Goal: Task Accomplishment & Management: Use online tool/utility

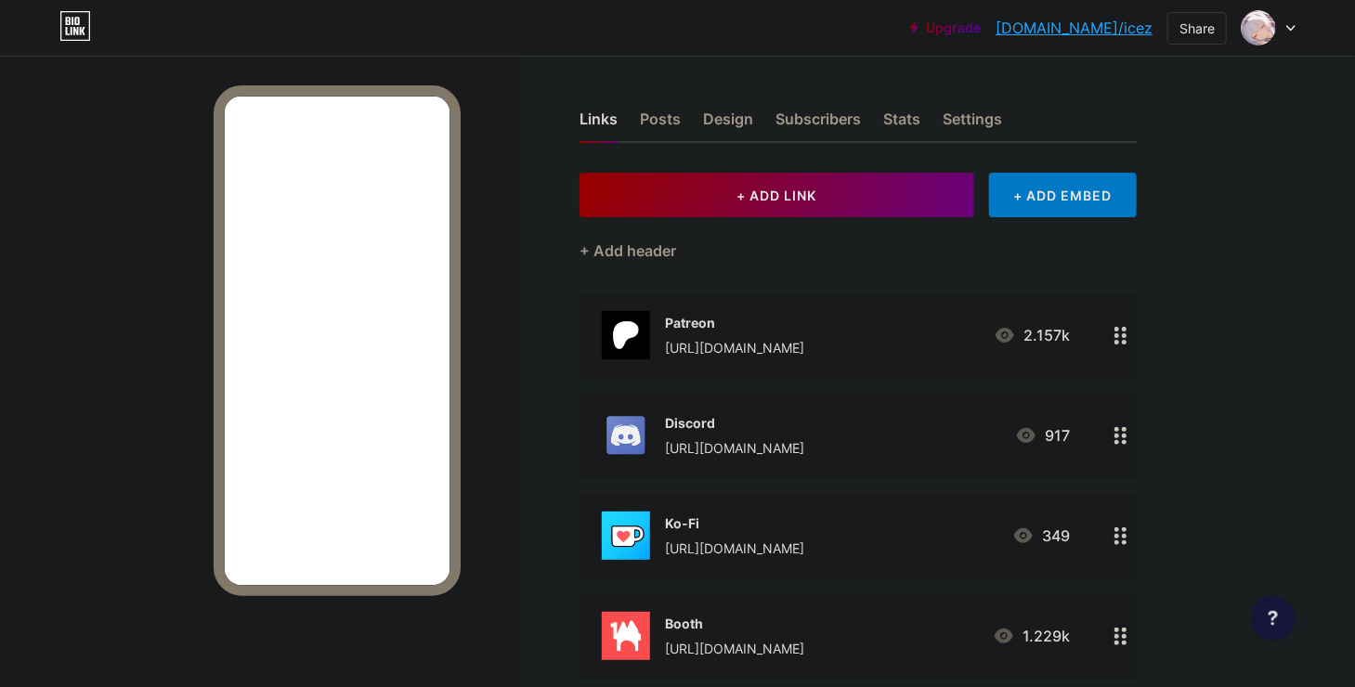
click at [114, 378] on div at bounding box center [260, 399] width 520 height 687
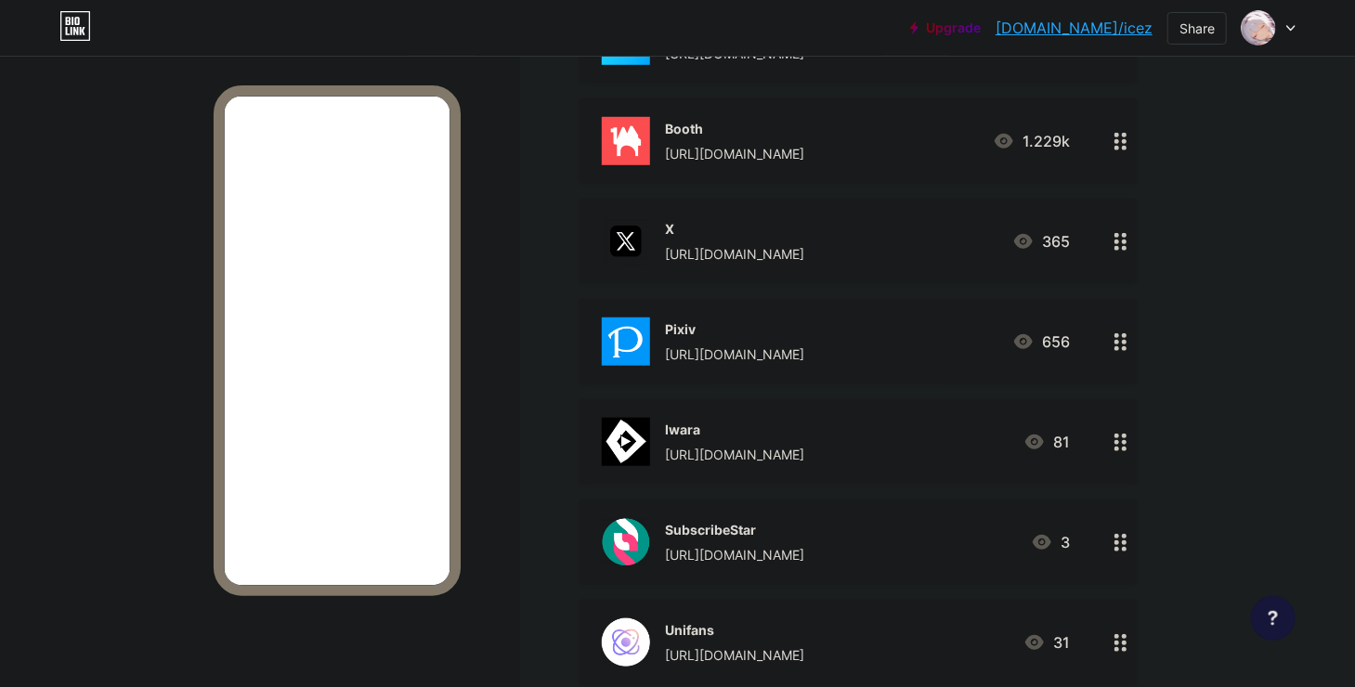
scroll to position [708, 0]
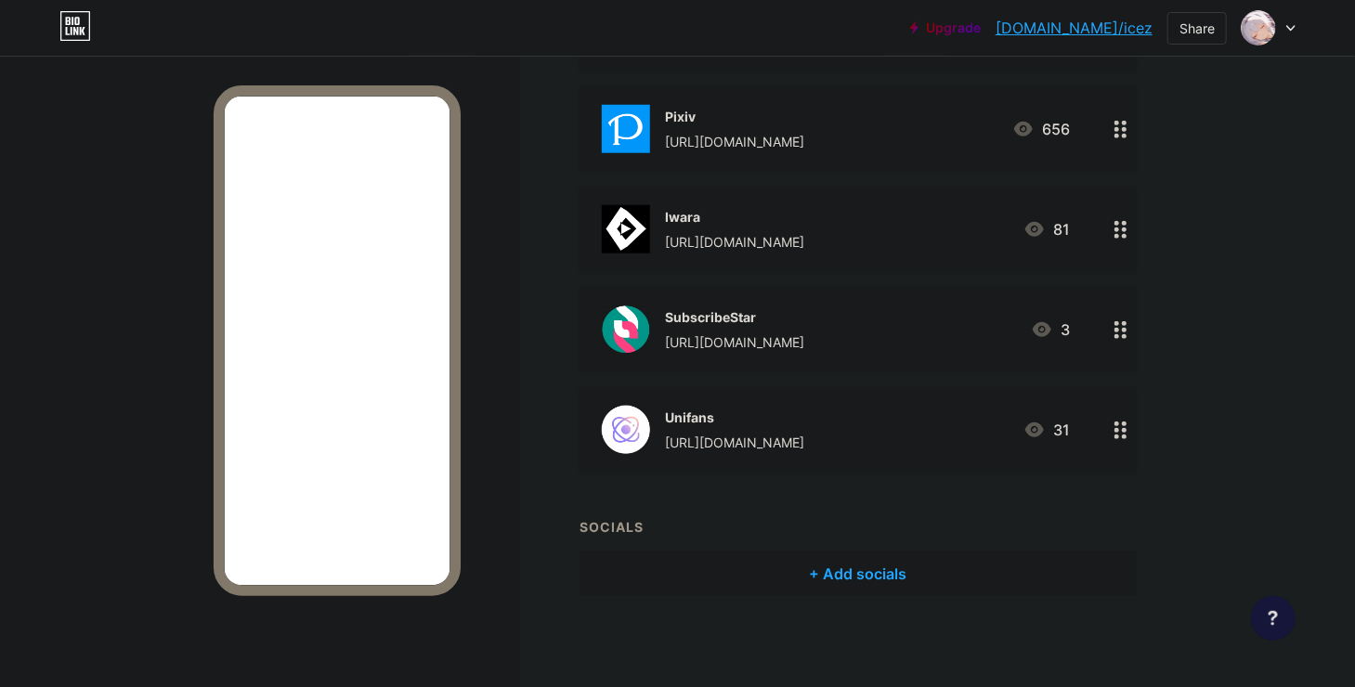
click at [762, 426] on div "Unifans [URL][DOMAIN_NAME]" at bounding box center [734, 430] width 139 height 48
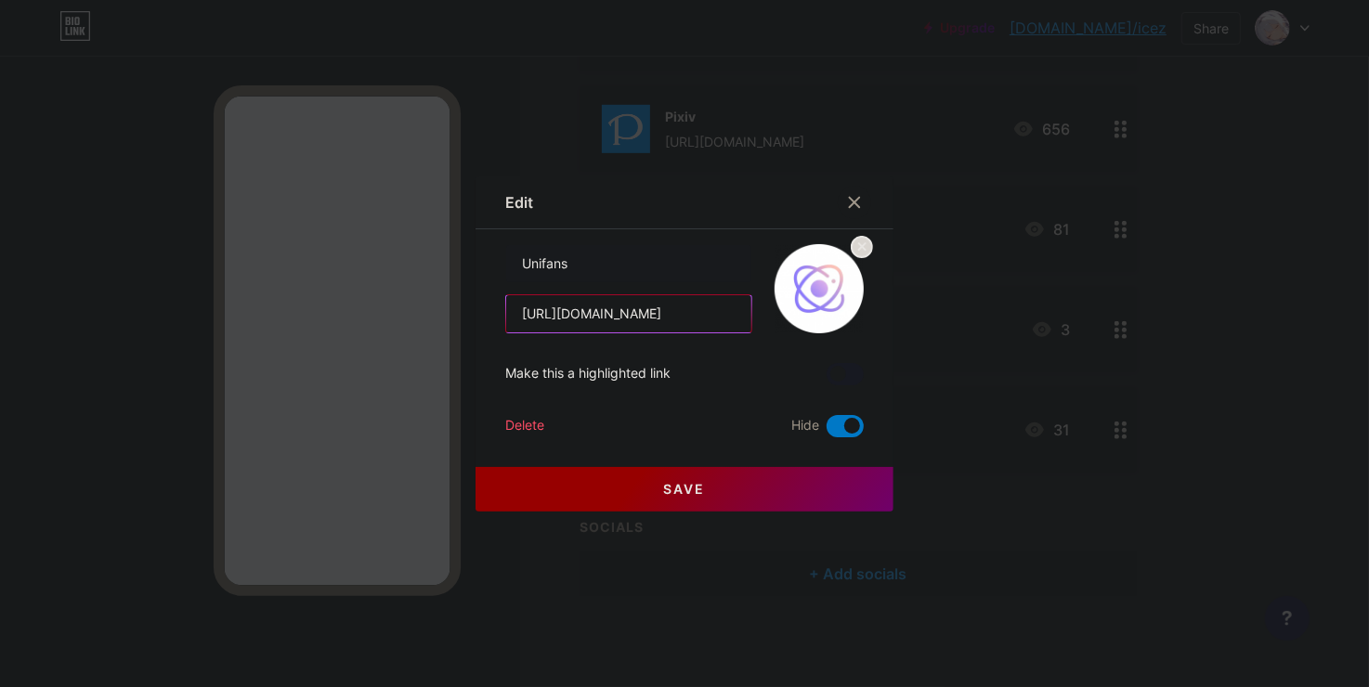
click at [674, 313] on input "[URL][DOMAIN_NAME]" at bounding box center [628, 313] width 245 height 37
click at [728, 323] on input "[URL][DOMAIN_NAME]" at bounding box center [628, 313] width 245 height 37
click at [684, 368] on div "Make this a highlighted link" at bounding box center [684, 374] width 359 height 22
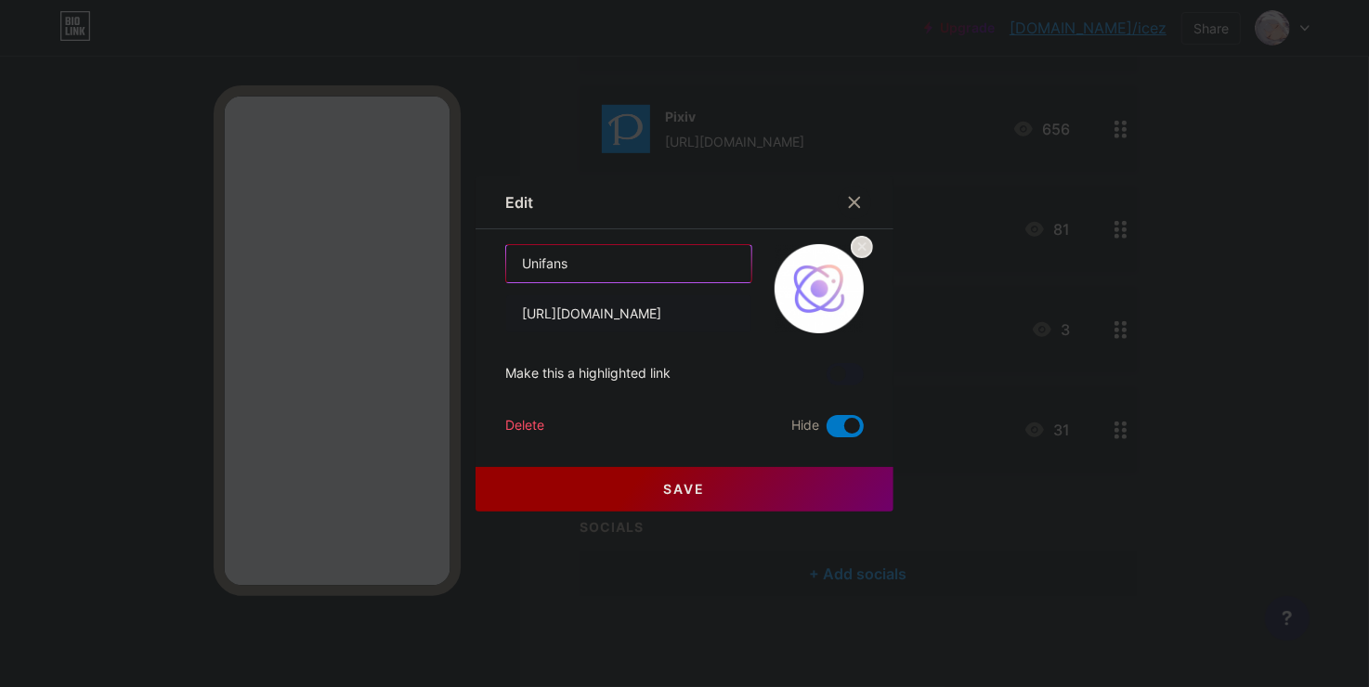
click at [609, 258] on input "Unifans" at bounding box center [628, 263] width 245 height 37
paste input "支付宝或微信"
type input "Unifans (支付宝/微信)"
click at [698, 490] on span "Save" at bounding box center [685, 489] width 42 height 16
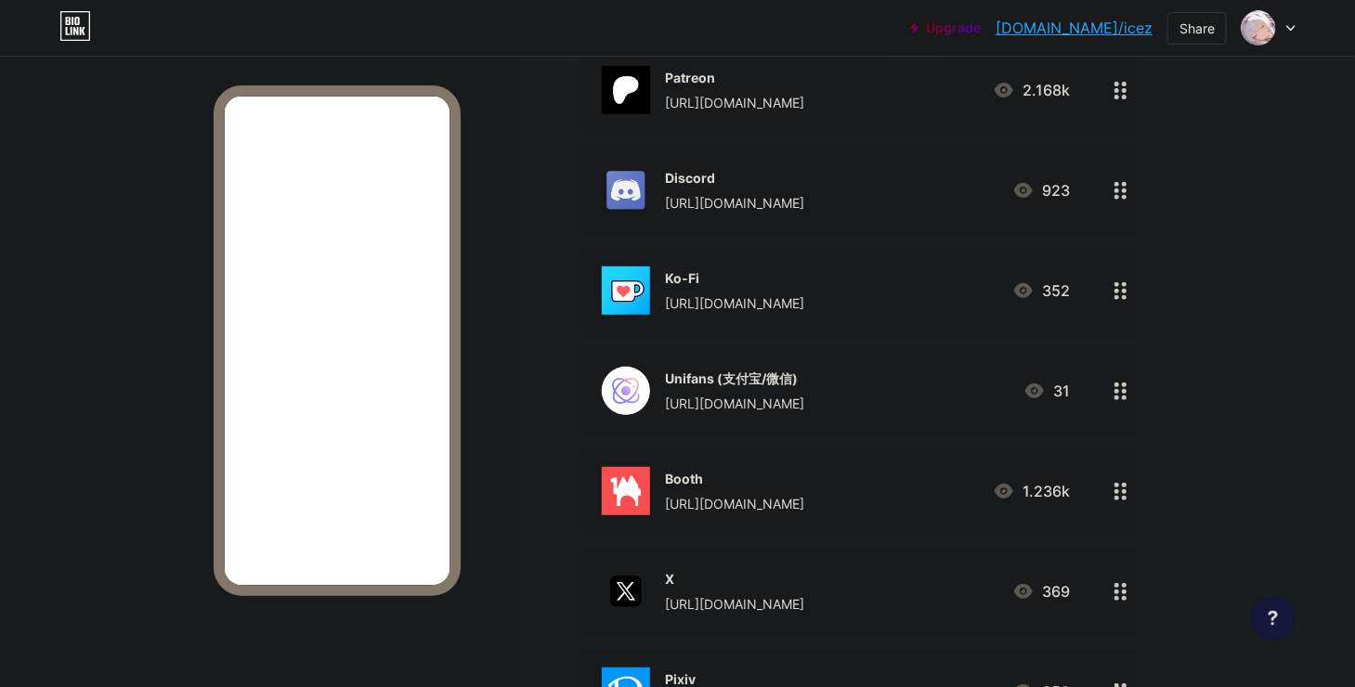
scroll to position [213, 0]
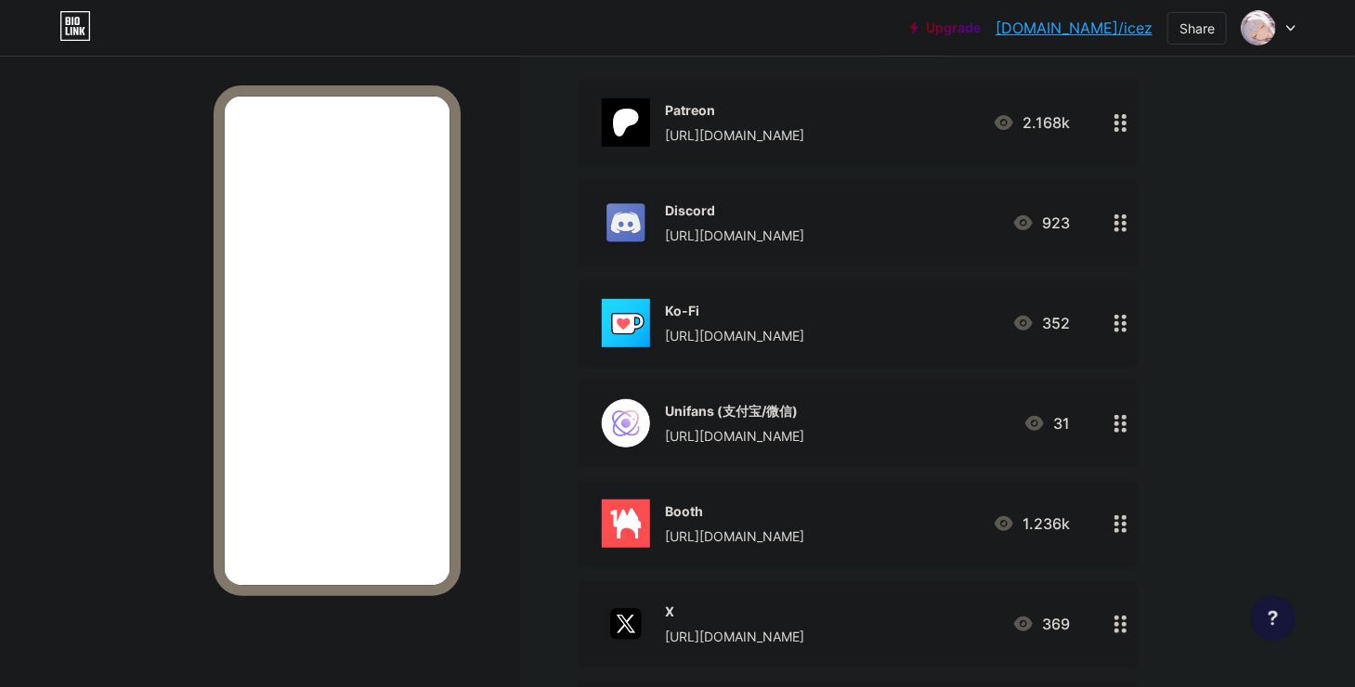
click at [804, 416] on div "Unifans (支付宝/微信)" at bounding box center [734, 411] width 139 height 20
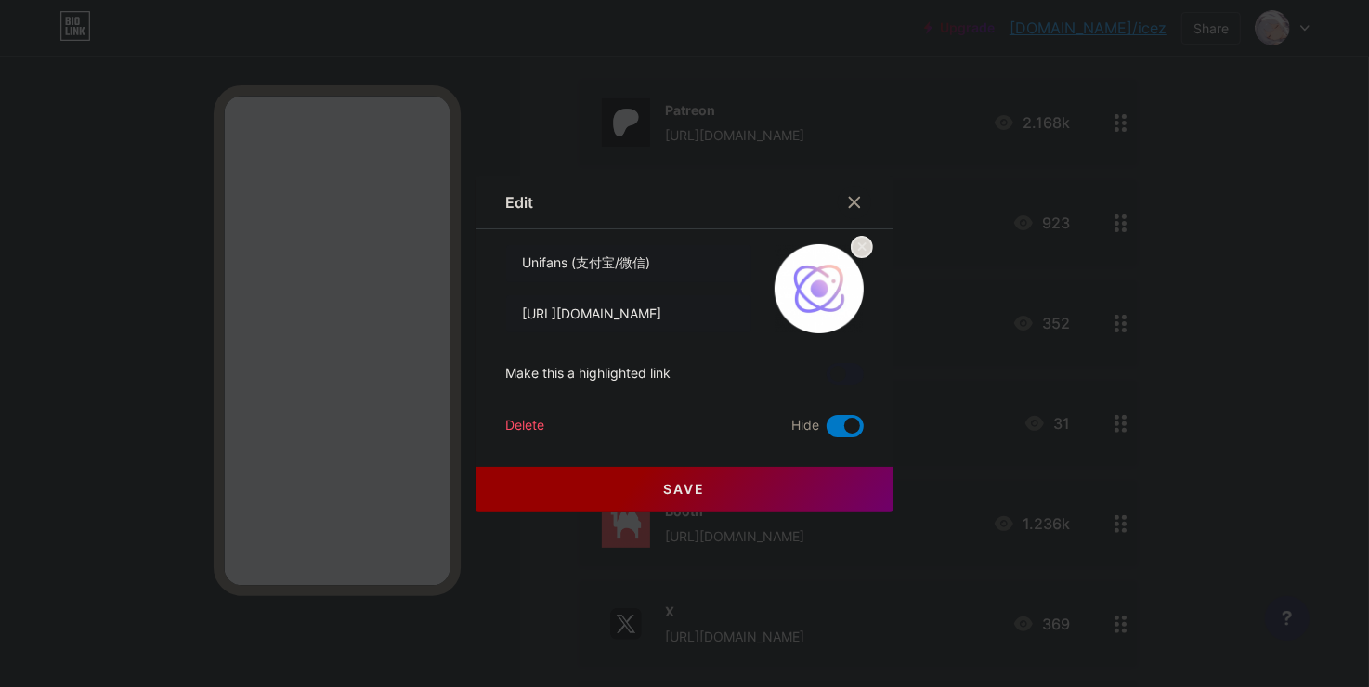
click at [855, 417] on span at bounding box center [845, 426] width 37 height 22
click at [827, 431] on input "checkbox" at bounding box center [827, 431] width 0 height 0
click at [810, 482] on button "Save" at bounding box center [685, 489] width 418 height 45
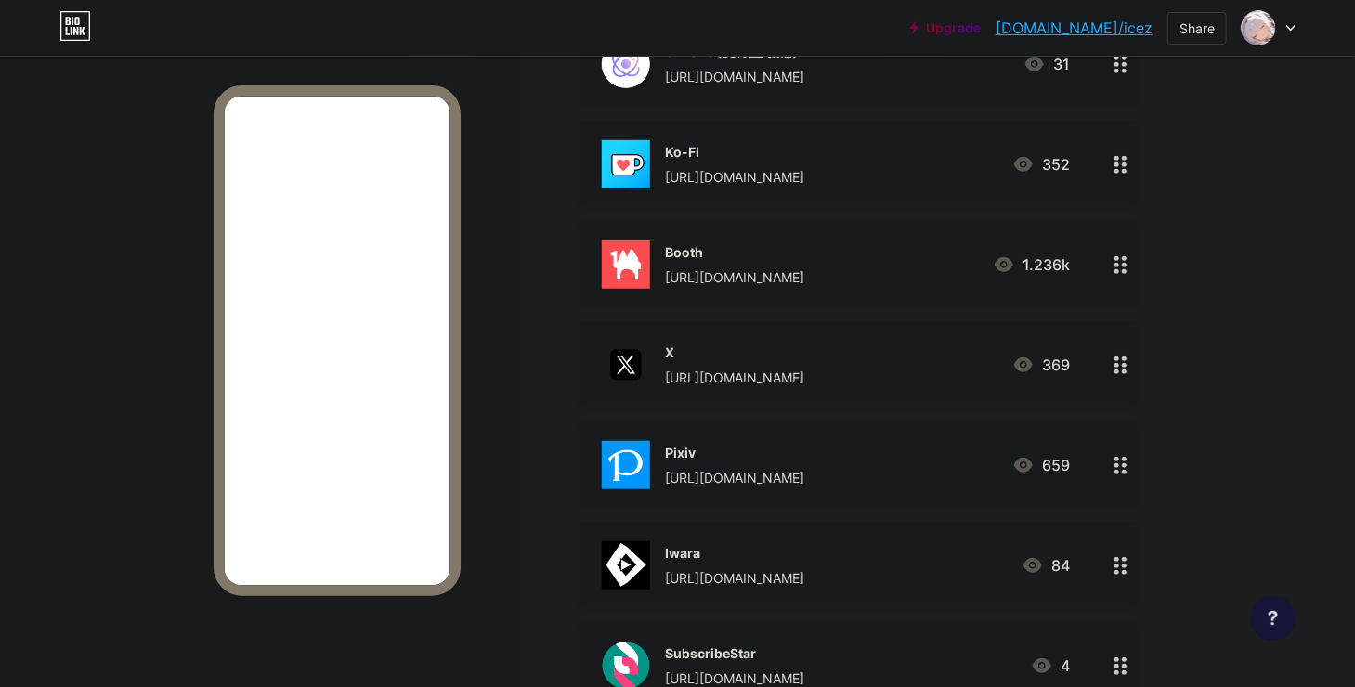
scroll to position [708, 0]
